Goal: Information Seeking & Learning: Compare options

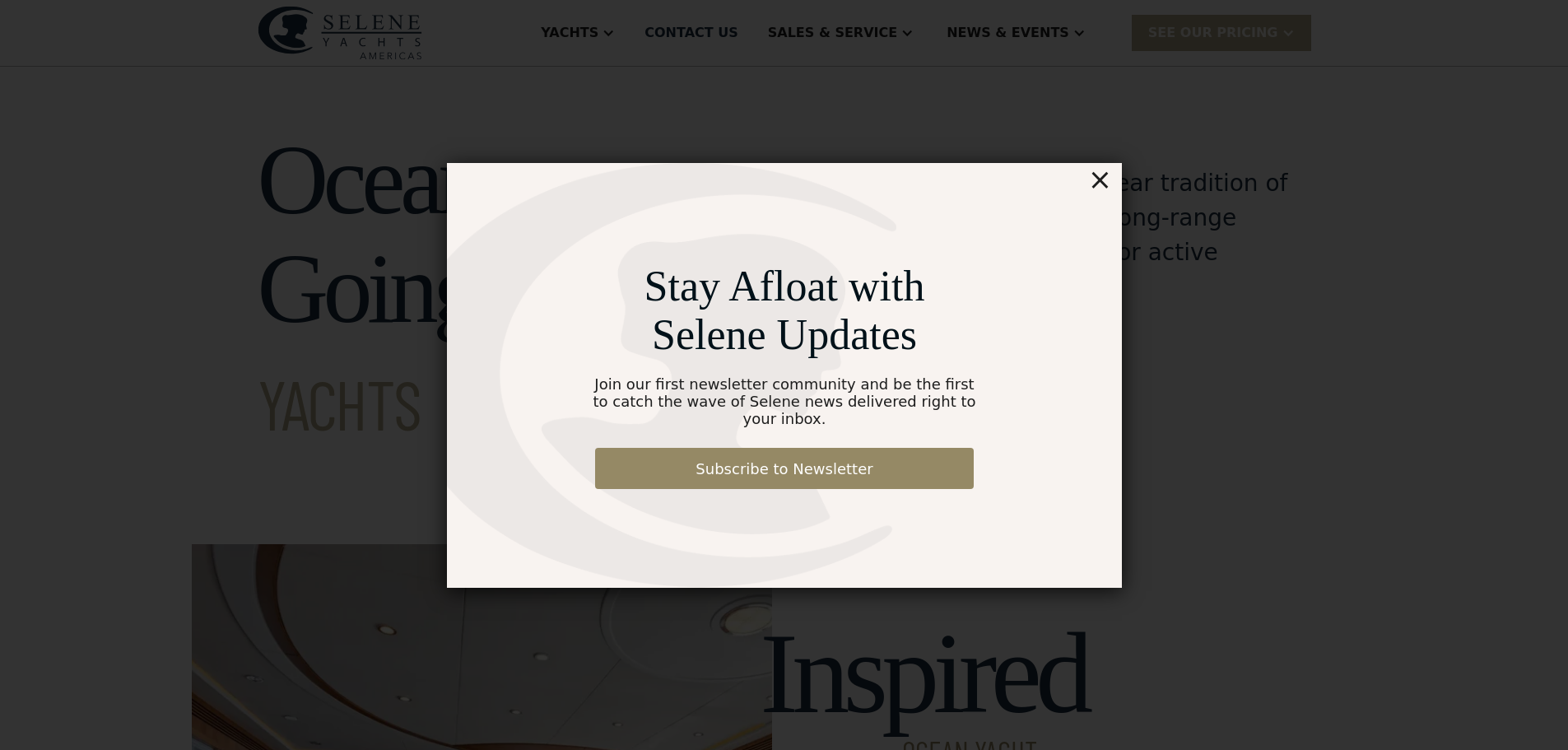
click at [1101, 196] on div "×" at bounding box center [1100, 179] width 24 height 33
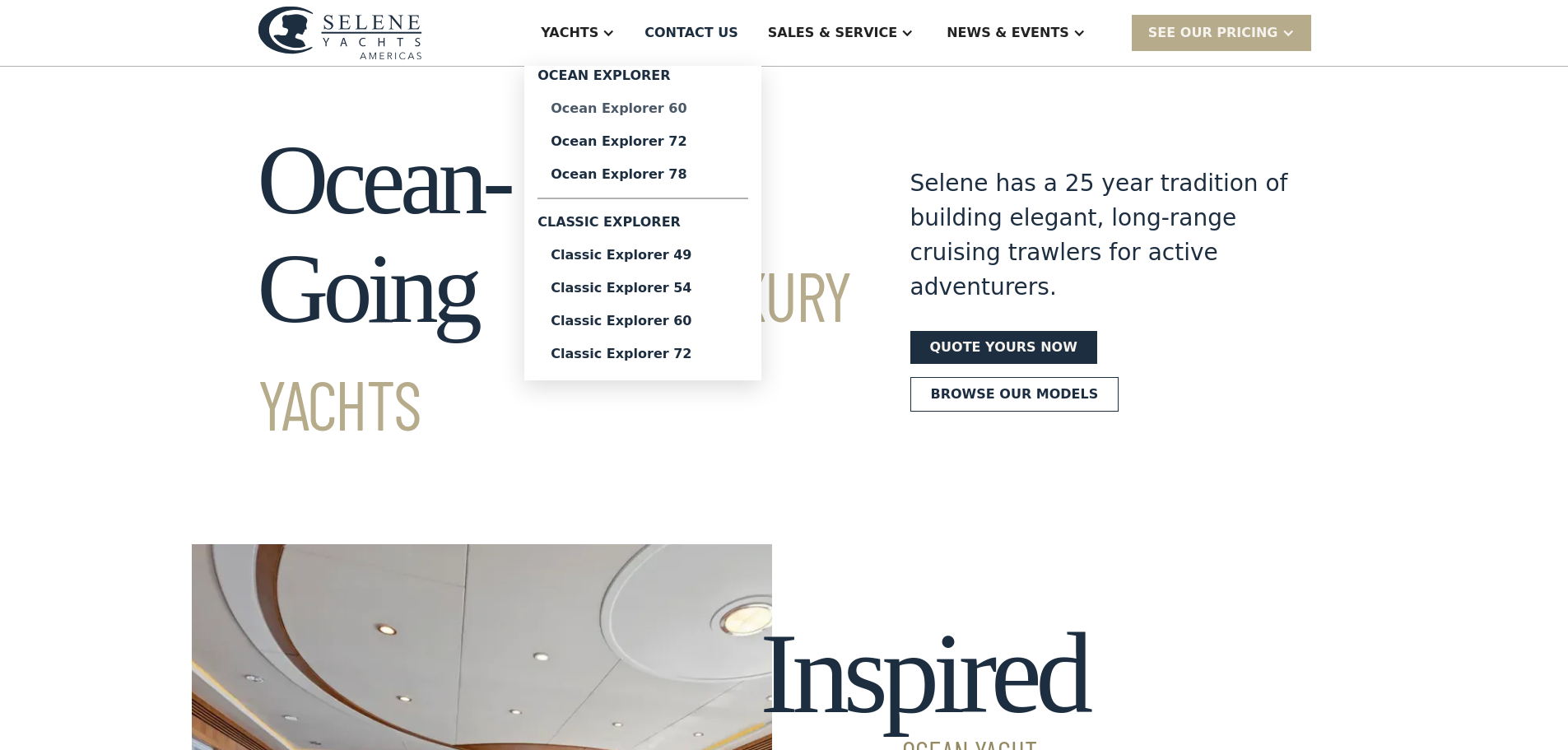
click at [690, 110] on div "Ocean Explorer 60" at bounding box center [643, 108] width 185 height 13
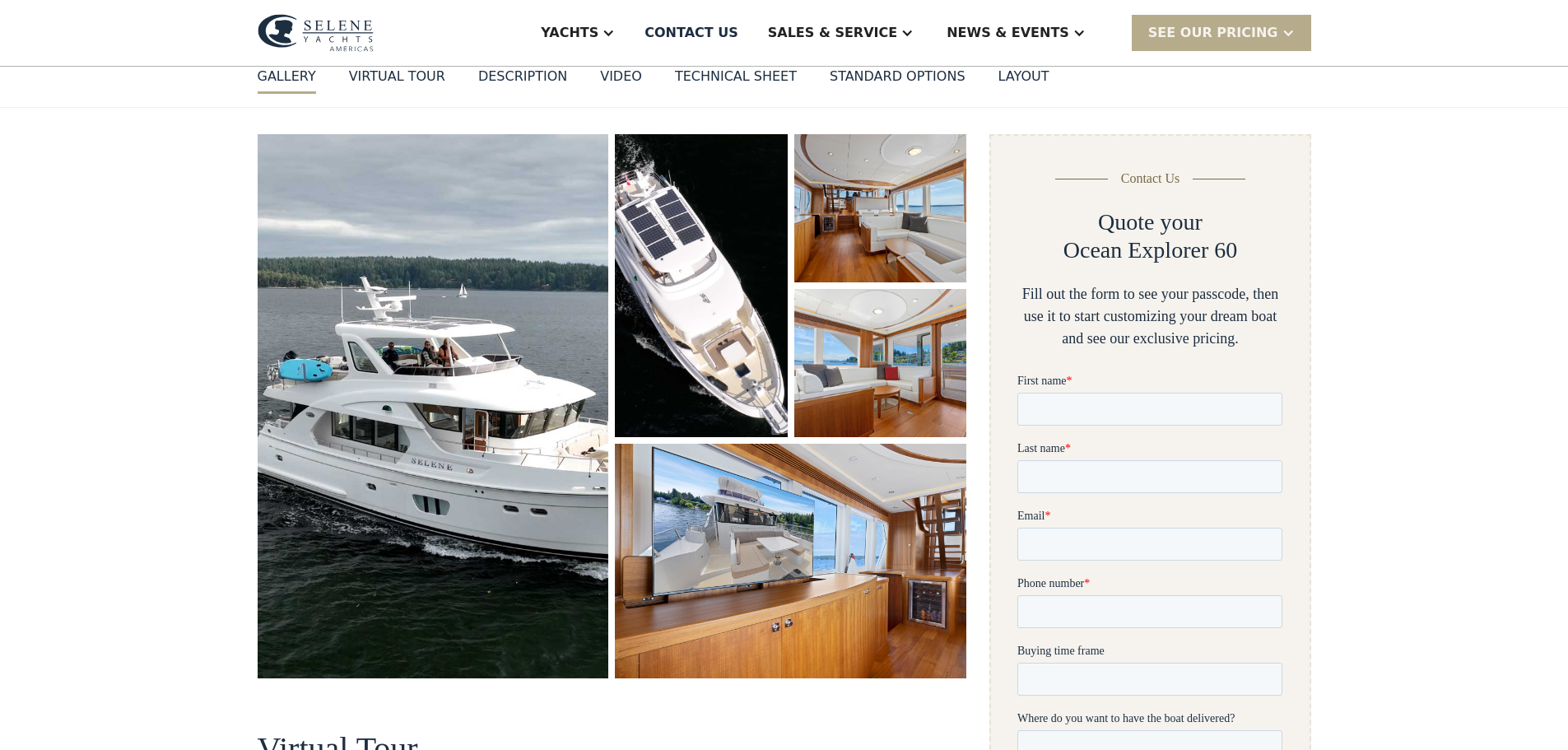
scroll to position [165, 0]
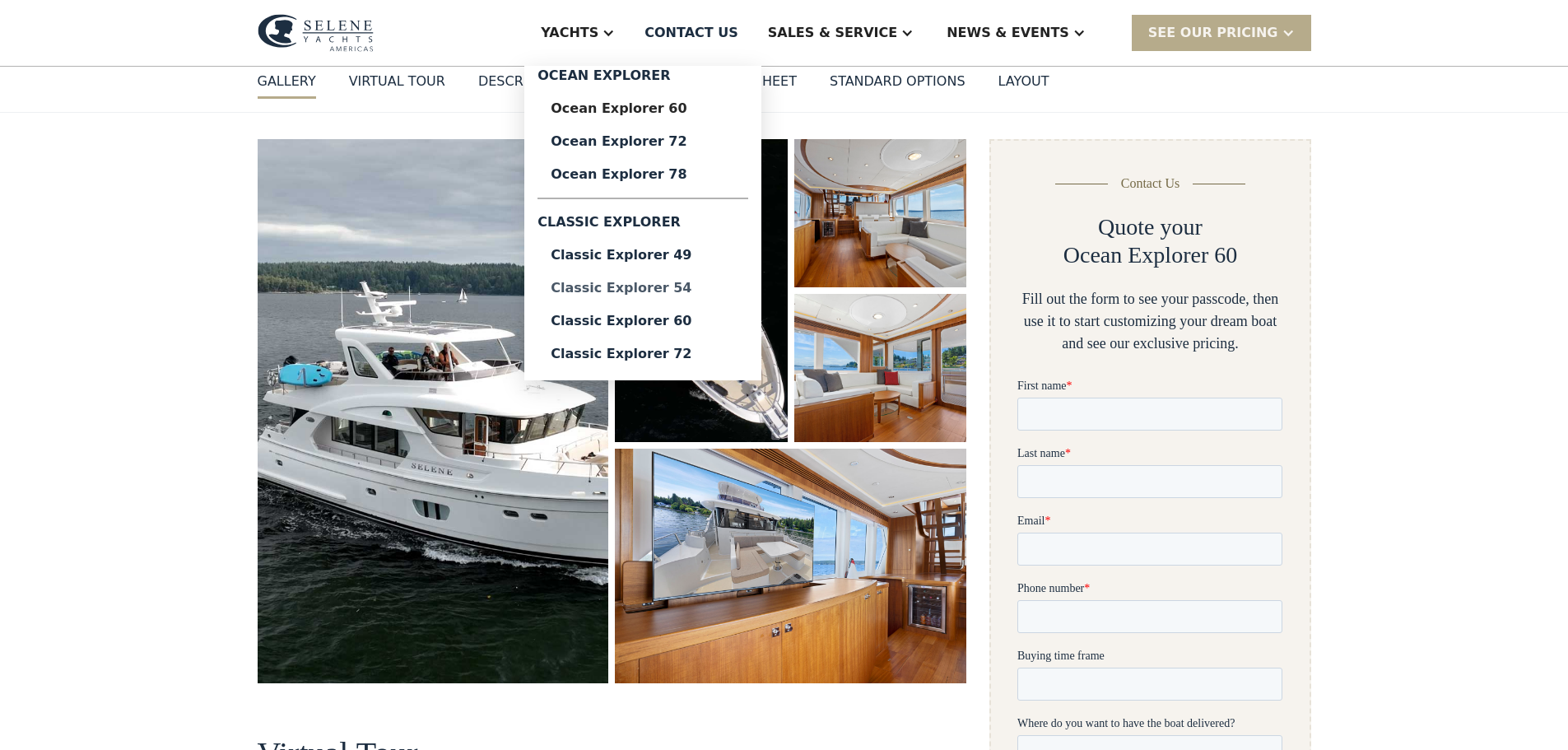
click at [709, 286] on div "Classic Explorer 54" at bounding box center [643, 288] width 185 height 13
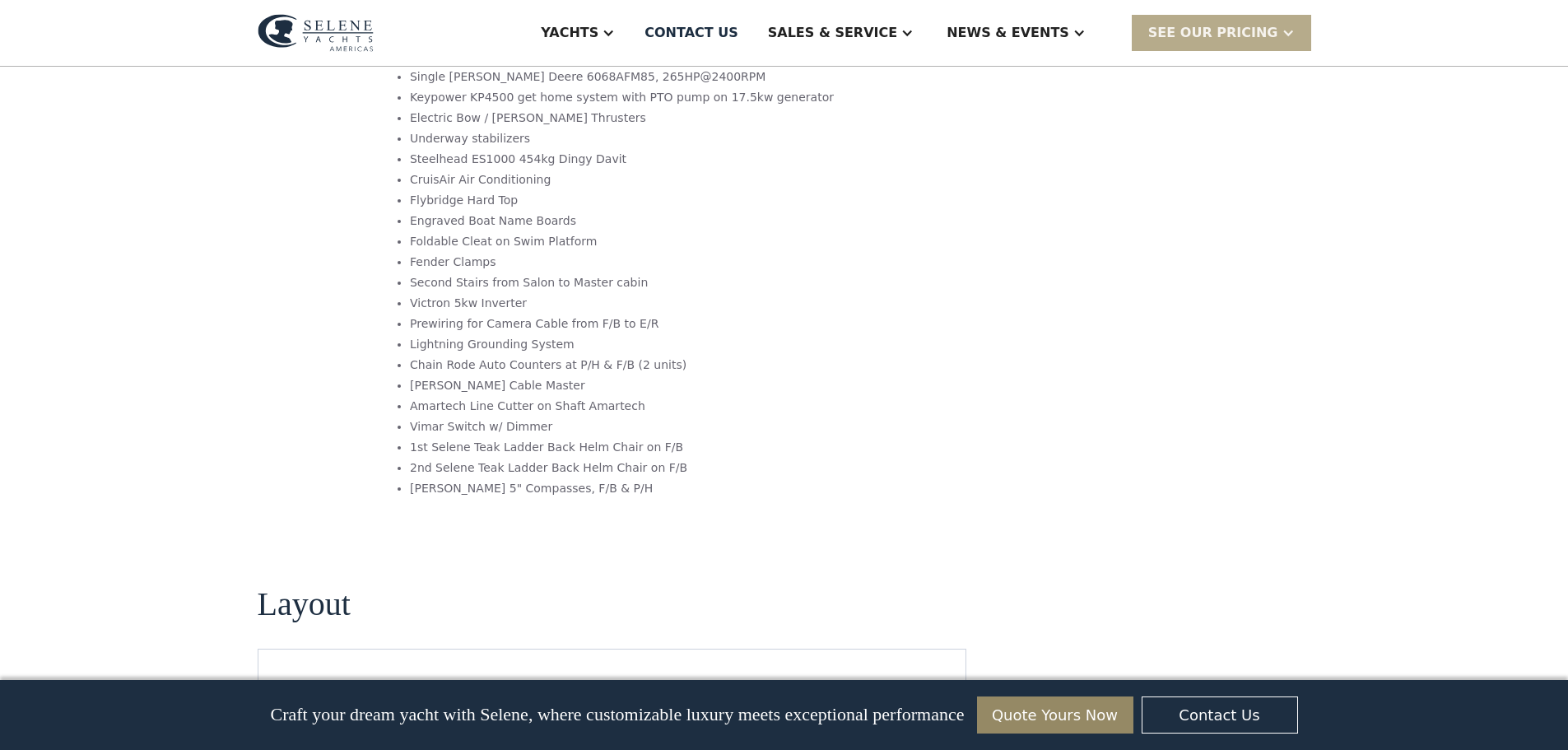
scroll to position [2634, 0]
